Goal: Task Accomplishment & Management: Manage account settings

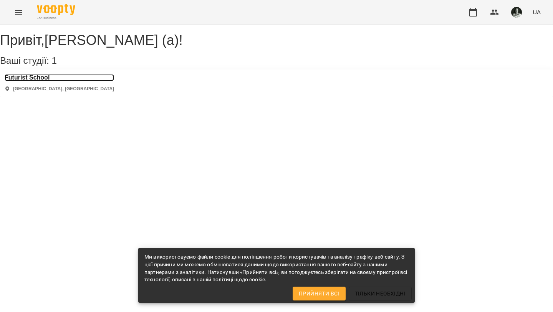
click at [23, 81] on h3 "Futurist School" at bounding box center [59, 77] width 109 height 7
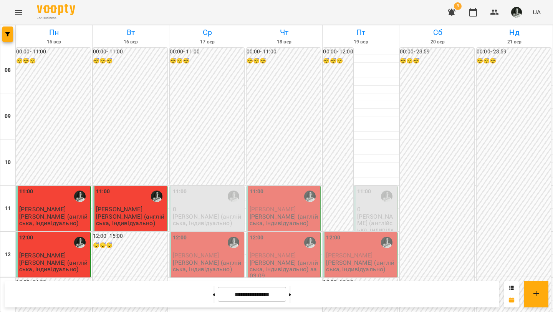
click at [211, 256] on span "[PERSON_NAME]" at bounding box center [196, 255] width 46 height 7
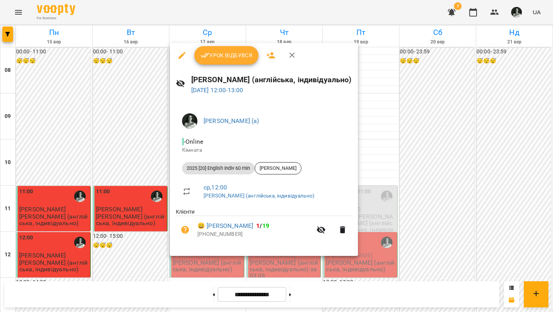
click at [228, 56] on span "Урок відбувся" at bounding box center [226, 55] width 52 height 9
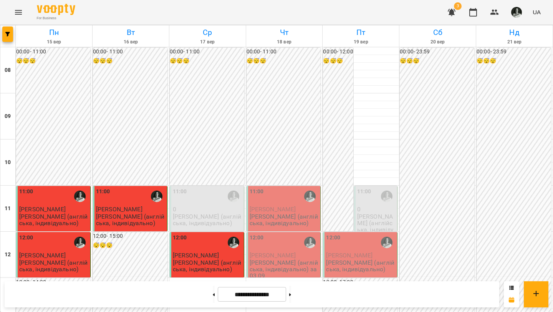
scroll to position [63, 0]
click at [287, 187] on div "11:00" at bounding box center [285, 196] width 70 height 18
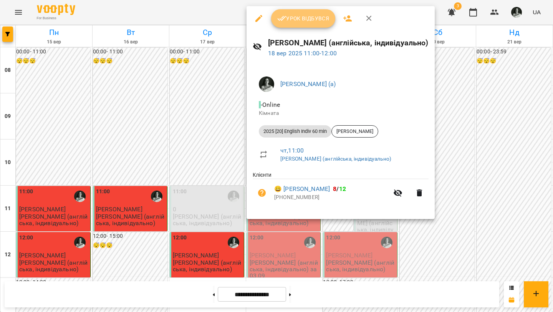
click at [289, 18] on span "Урок відбувся" at bounding box center [303, 18] width 52 height 9
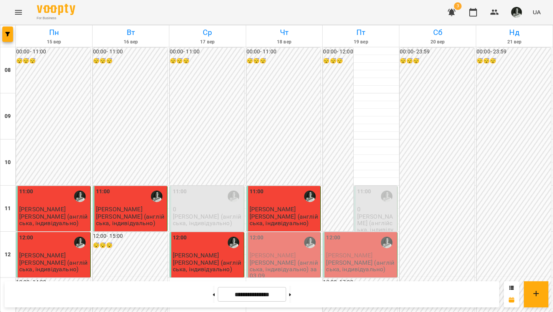
click at [282, 258] on p "[PERSON_NAME]" at bounding box center [285, 255] width 70 height 7
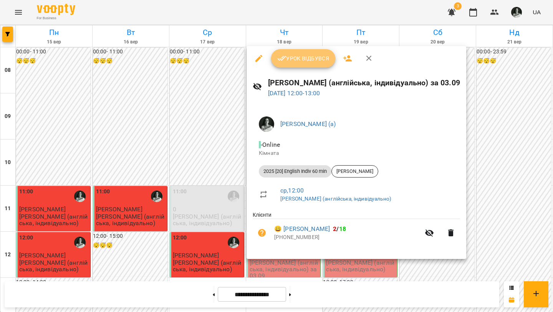
click at [304, 65] on button "Урок відбувся" at bounding box center [303, 58] width 65 height 18
